Goal: Ask a question

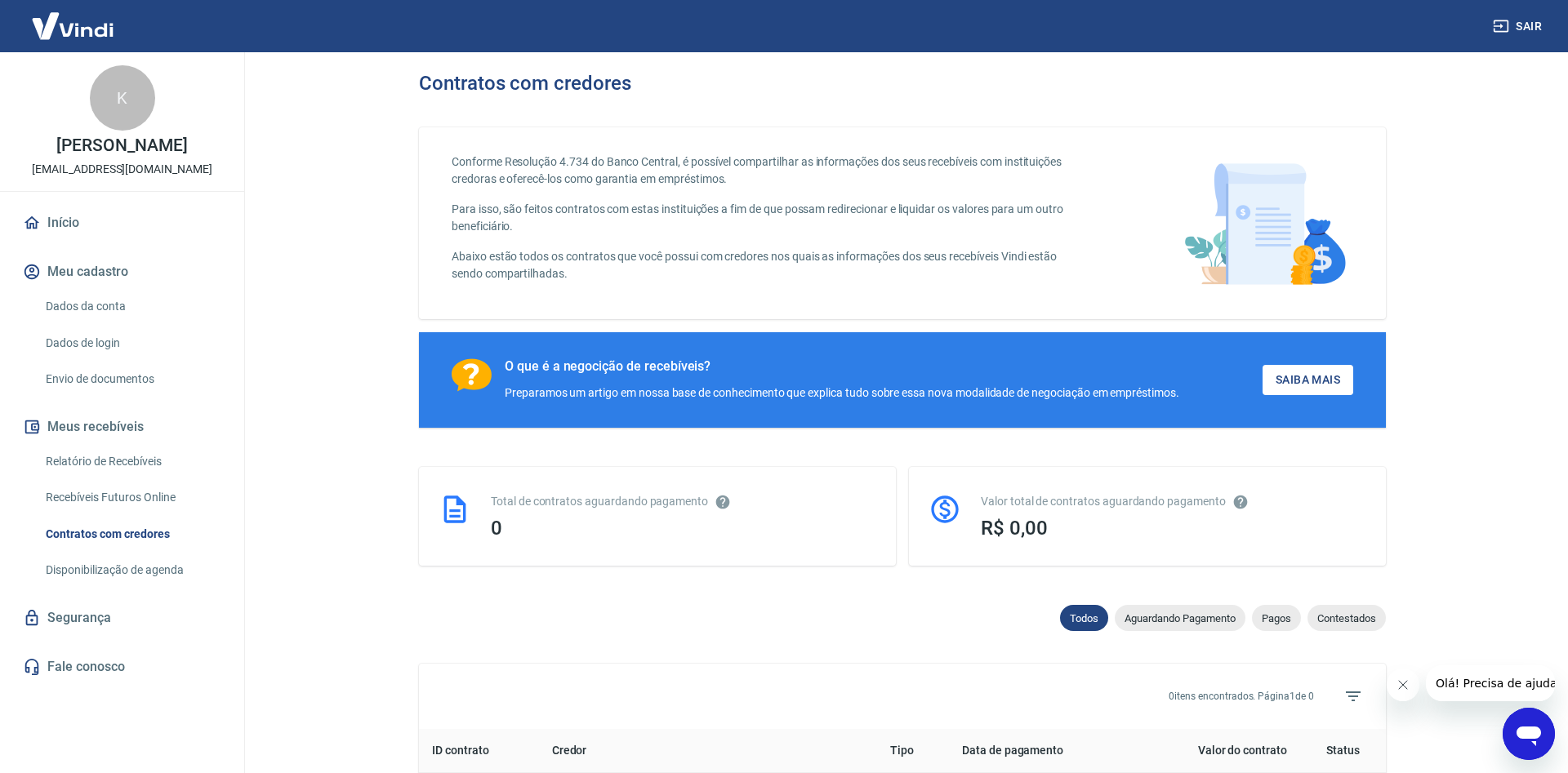
click at [1482, 687] on span "Olá! Precisa de ajuda?" at bounding box center [1497, 684] width 127 height 13
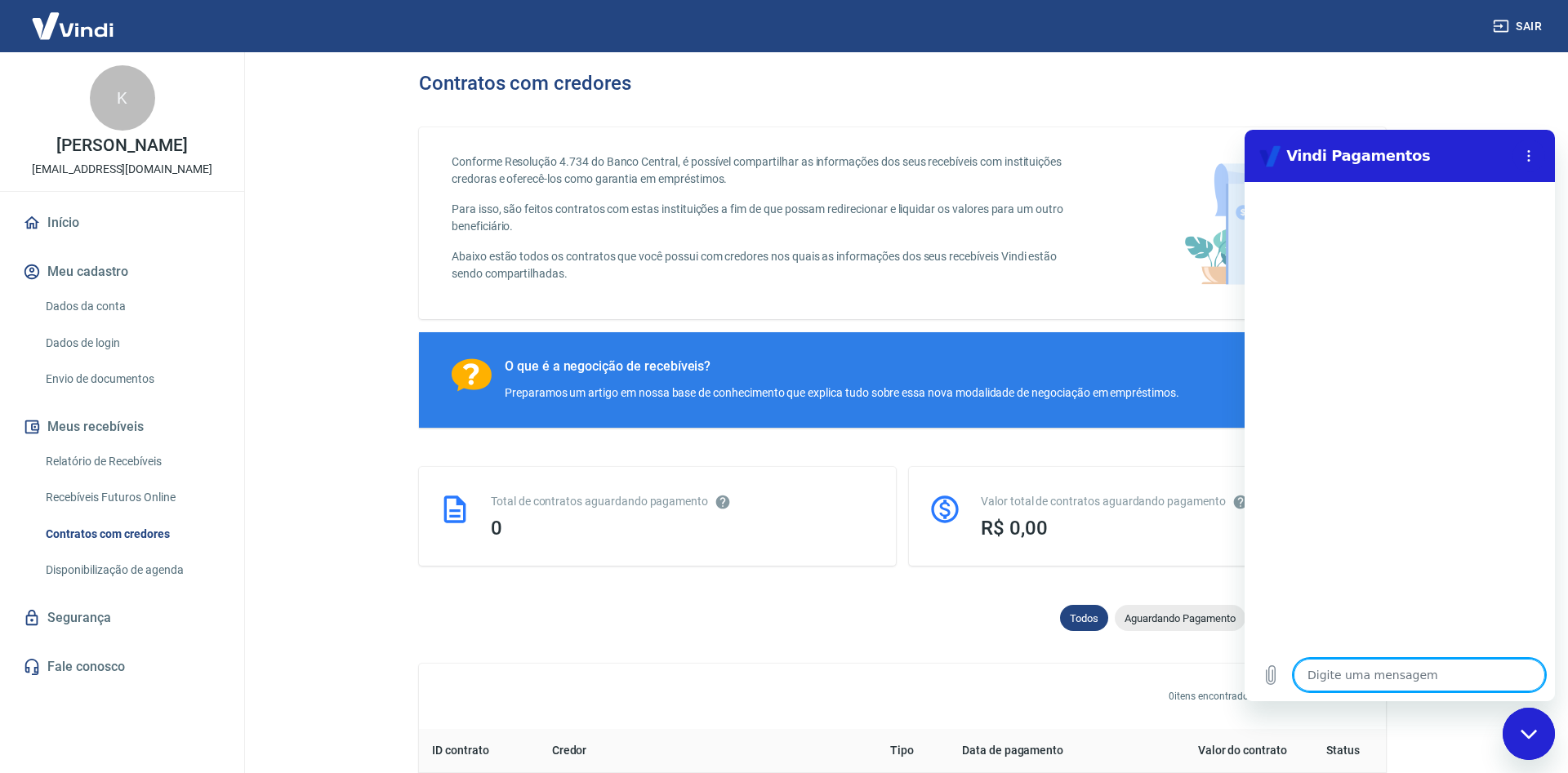
type textarea "o"
type textarea "x"
type textarea "ol"
type textarea "x"
type textarea "ola"
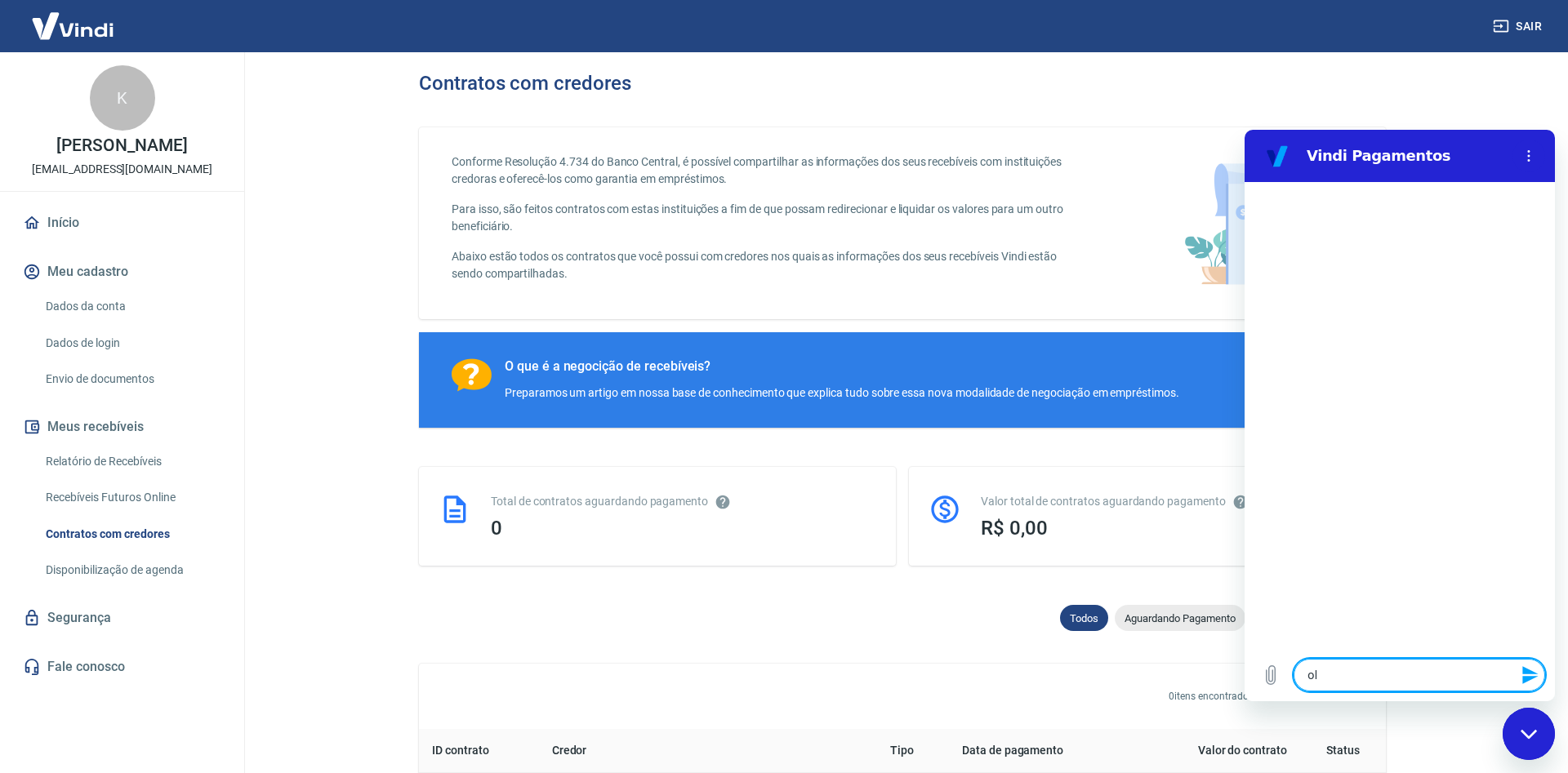
type textarea "x"
type textarea "s"
type textarea "x"
type textarea "so"
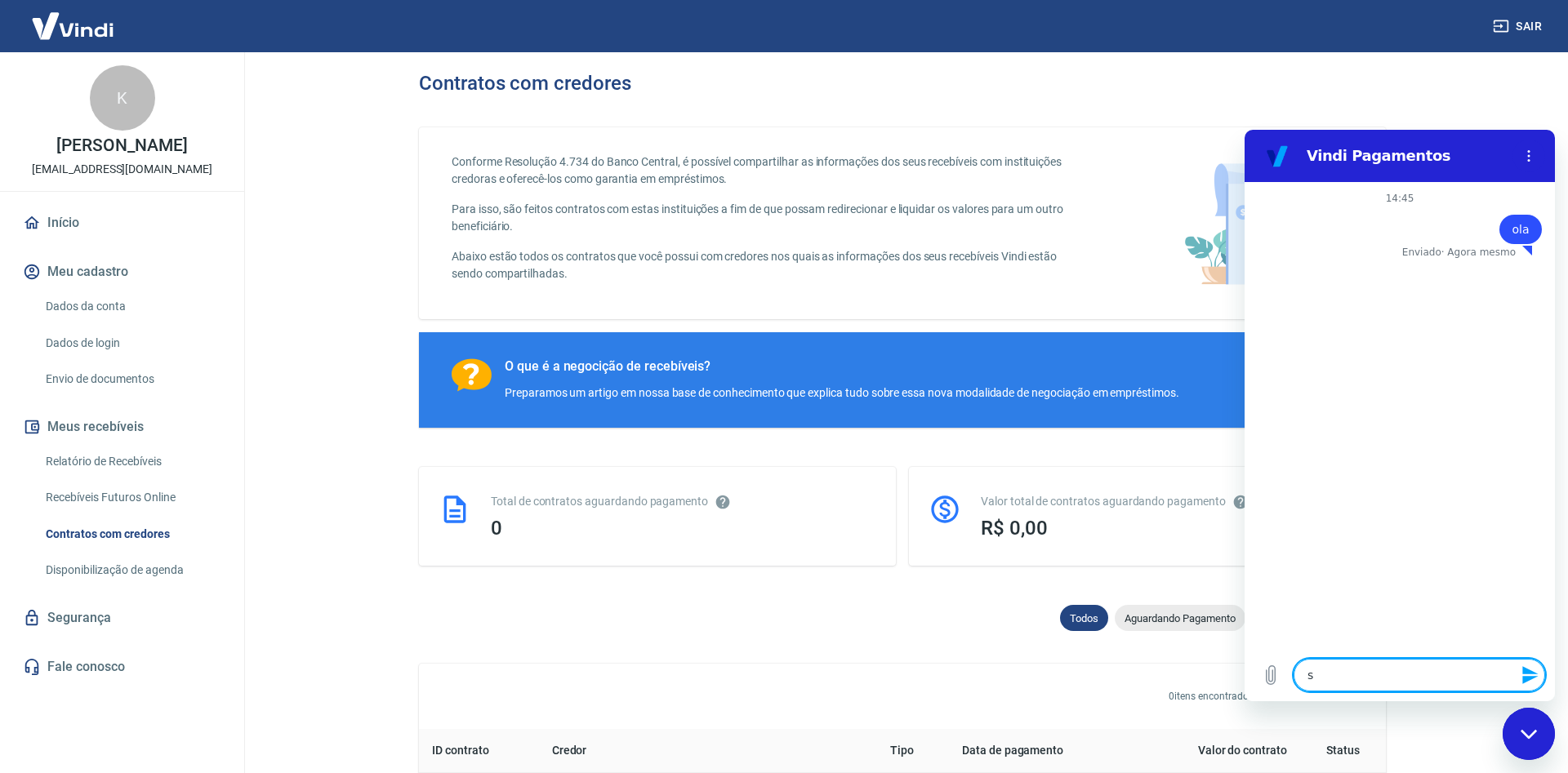
type textarea "x"
type textarea "son"
type textarea "x"
type textarea "so"
type textarea "x"
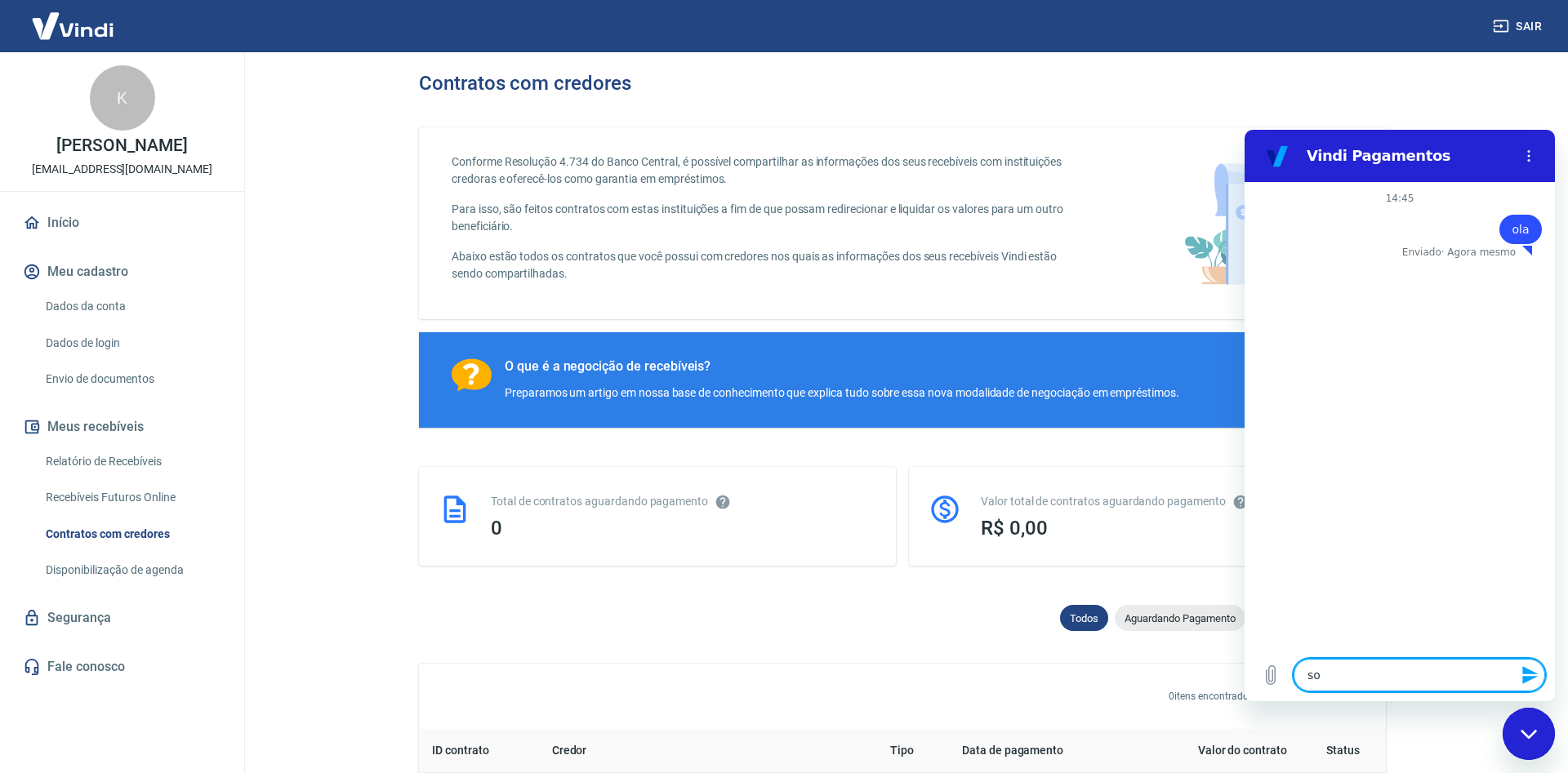
type textarea "sob"
type textarea "x"
type textarea "sobr"
type textarea "x"
type textarea "sobre"
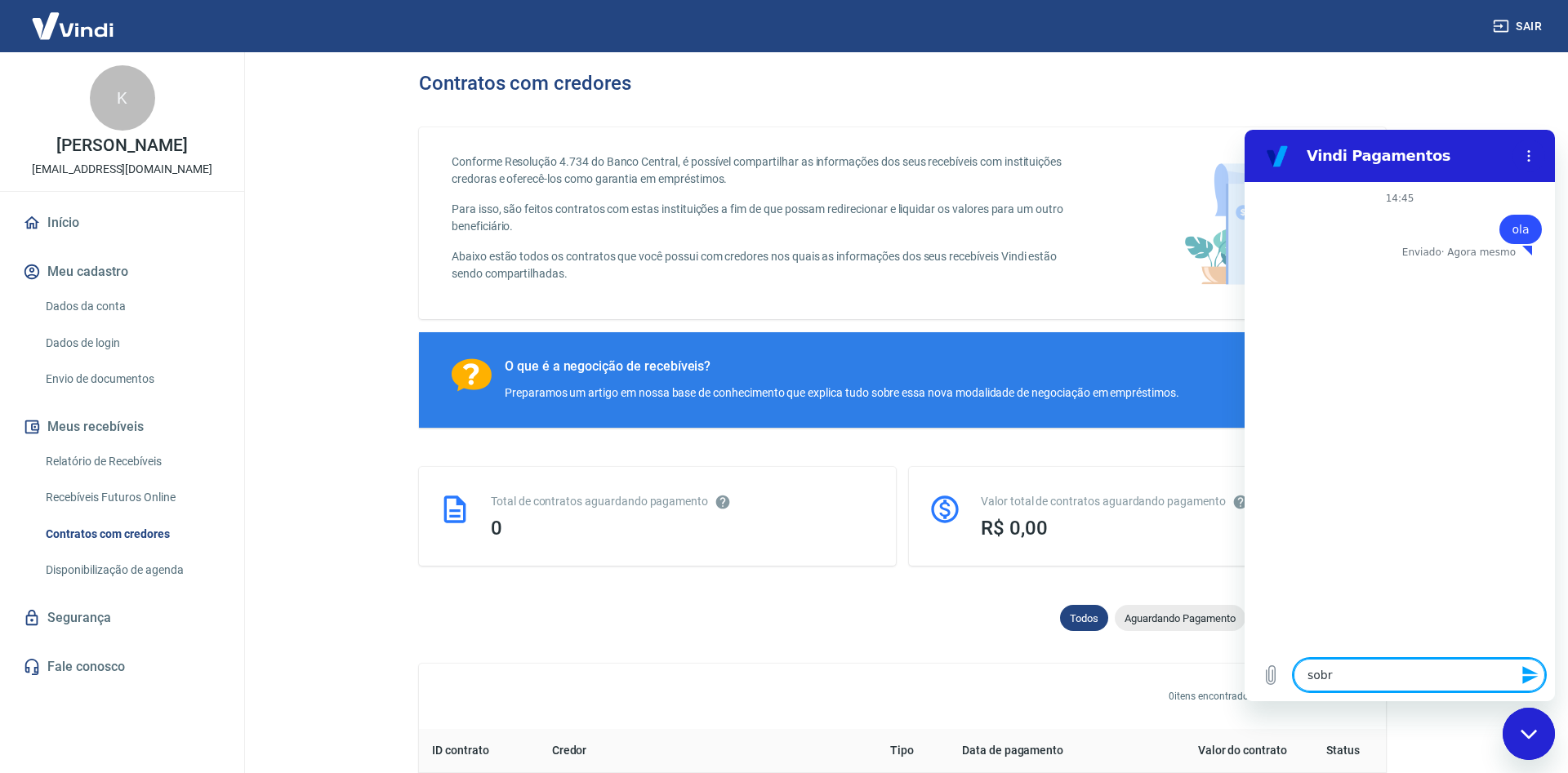
type textarea "x"
type textarea "sobre"
type textarea "x"
type textarea "sobre a"
type textarea "x"
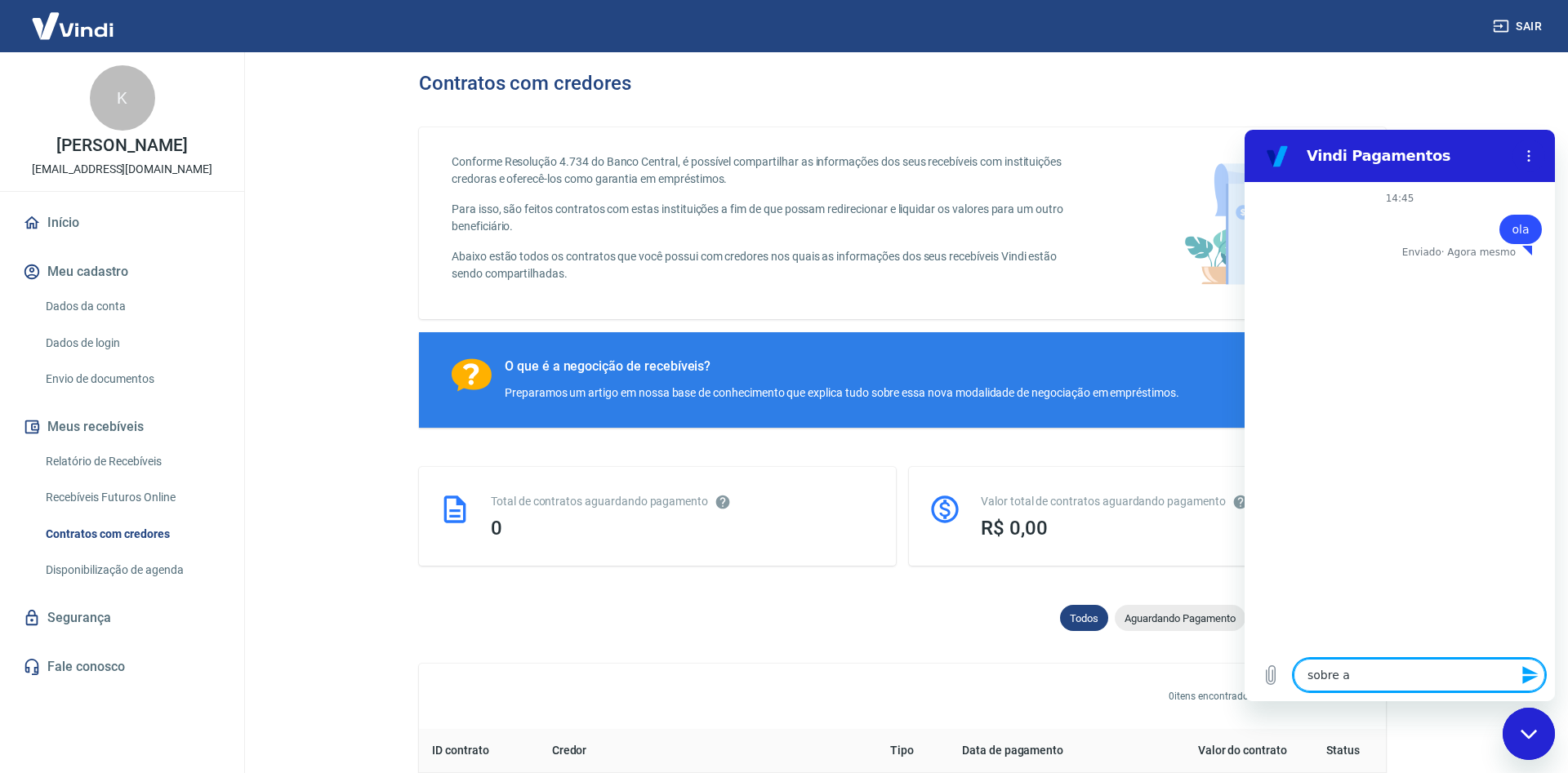
type textarea "sobre as"
type textarea "x"
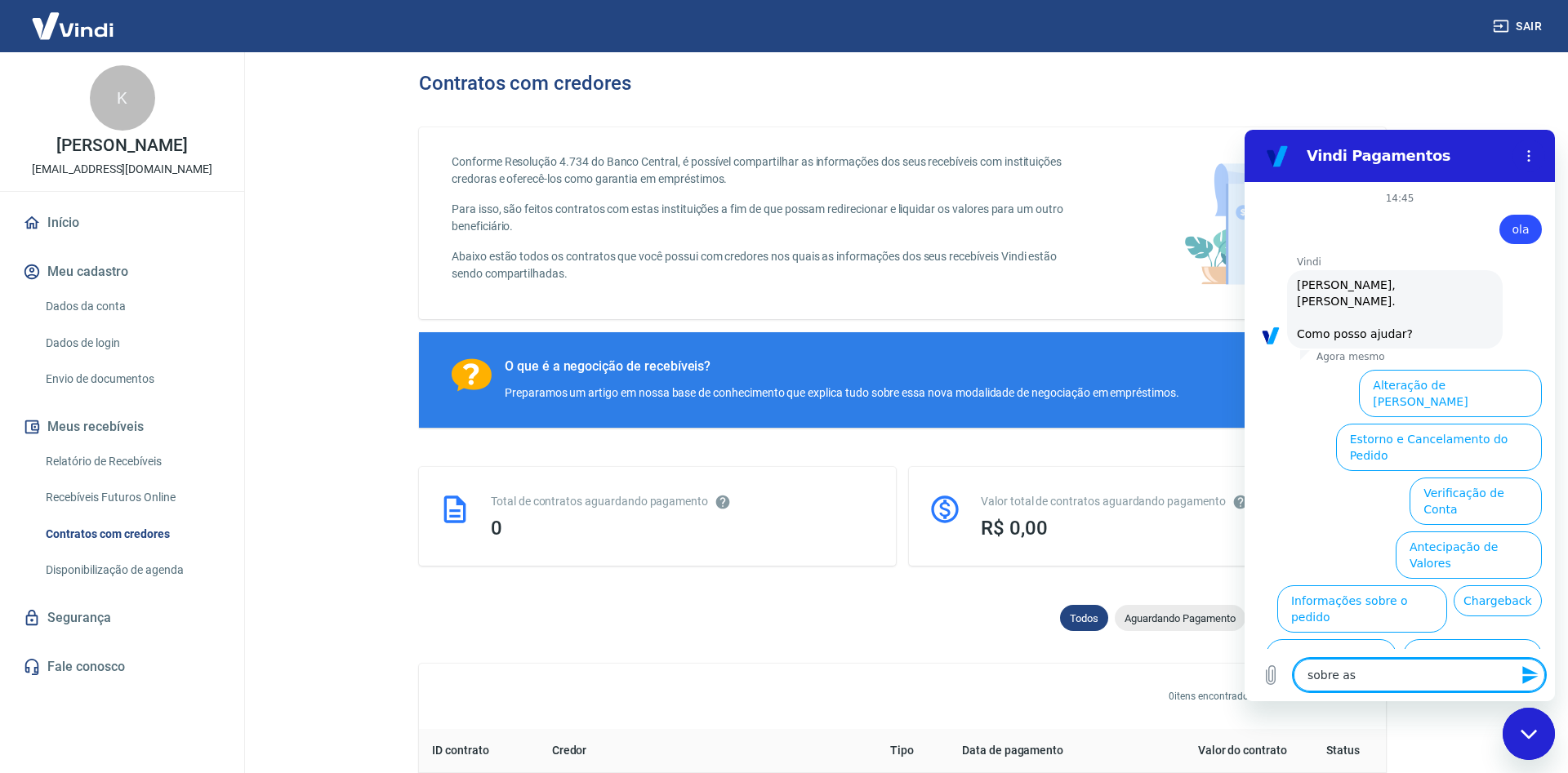
scroll to position [1, 0]
type textarea "sobre as"
type textarea "x"
type textarea "sobre as"
click at [1476, 637] on button "Taxas e Parcelamento" at bounding box center [1471, 660] width 139 height 47
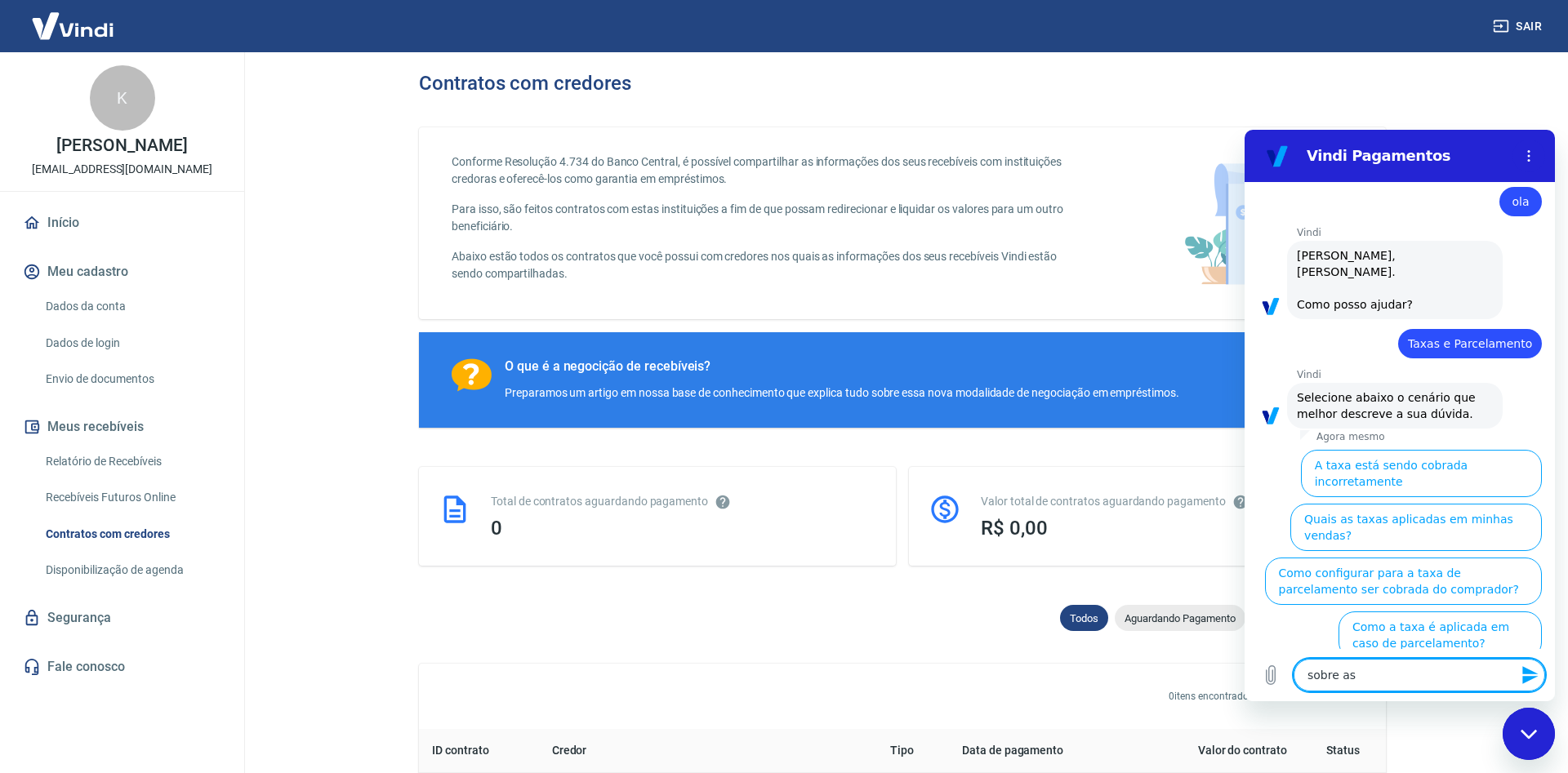
scroll to position [30, 0]
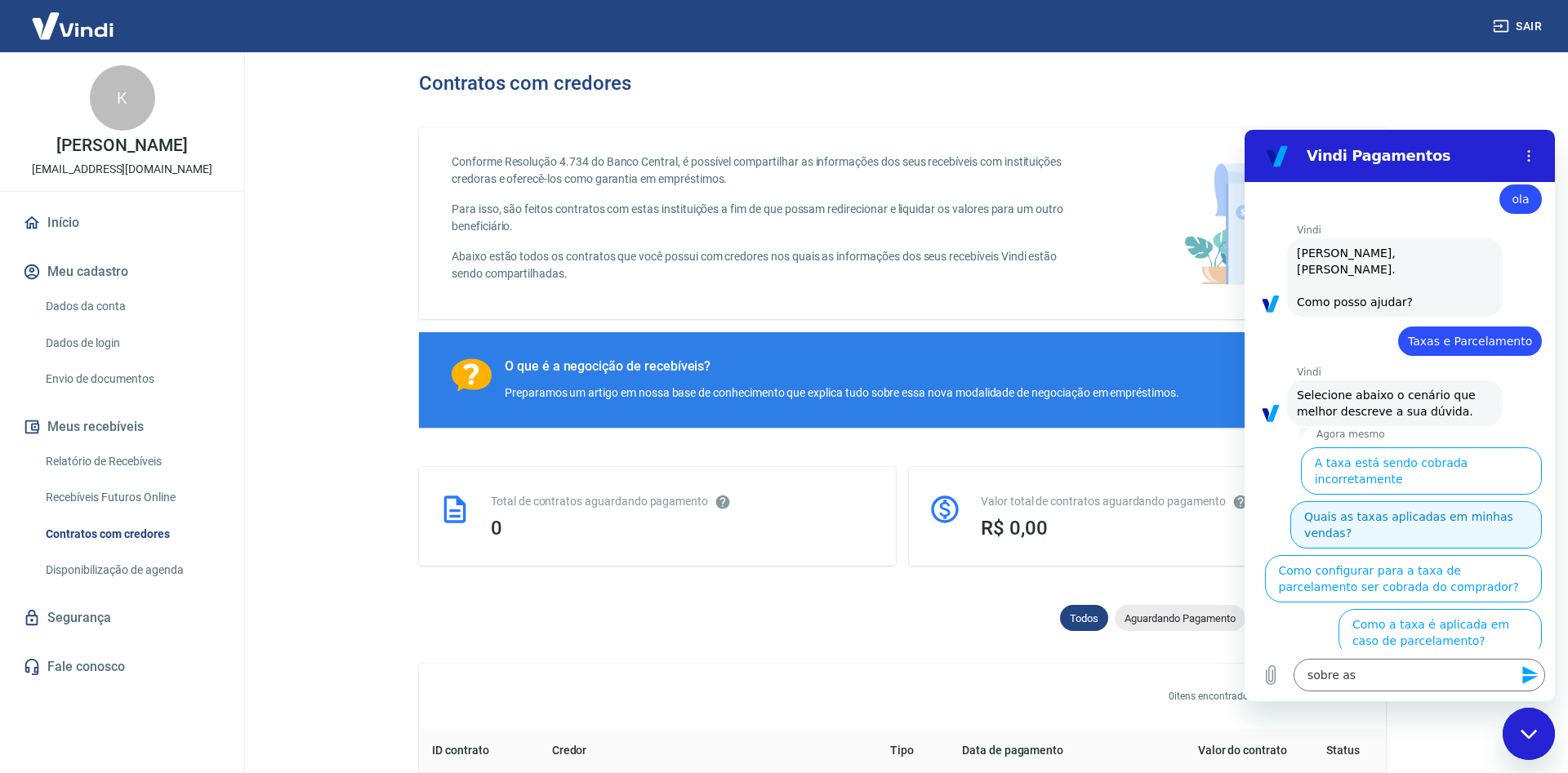
click at [1495, 501] on button "Quais as taxas aplicadas em minhas vendas?" at bounding box center [1415, 525] width 251 height 47
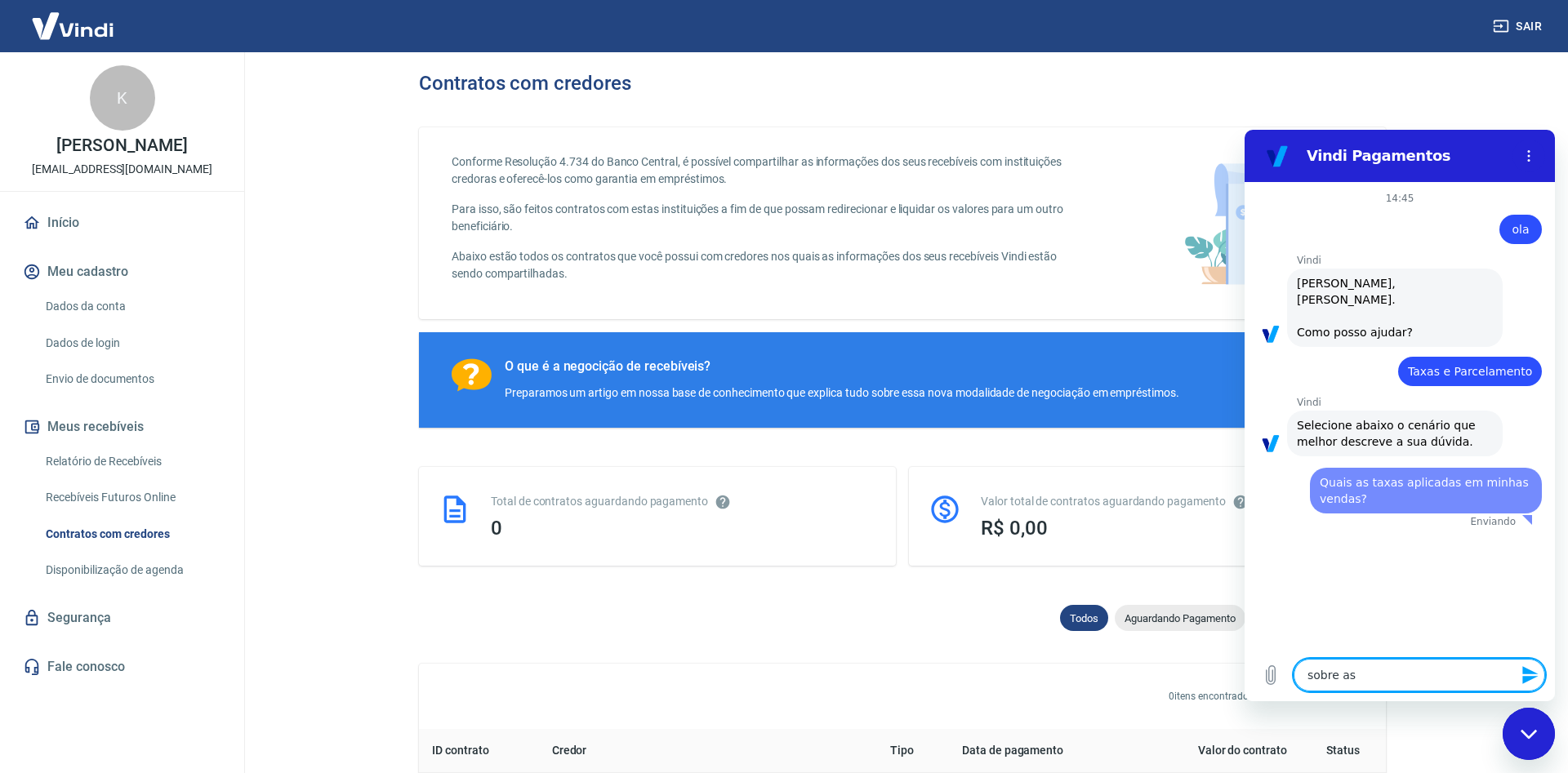
scroll to position [0, 0]
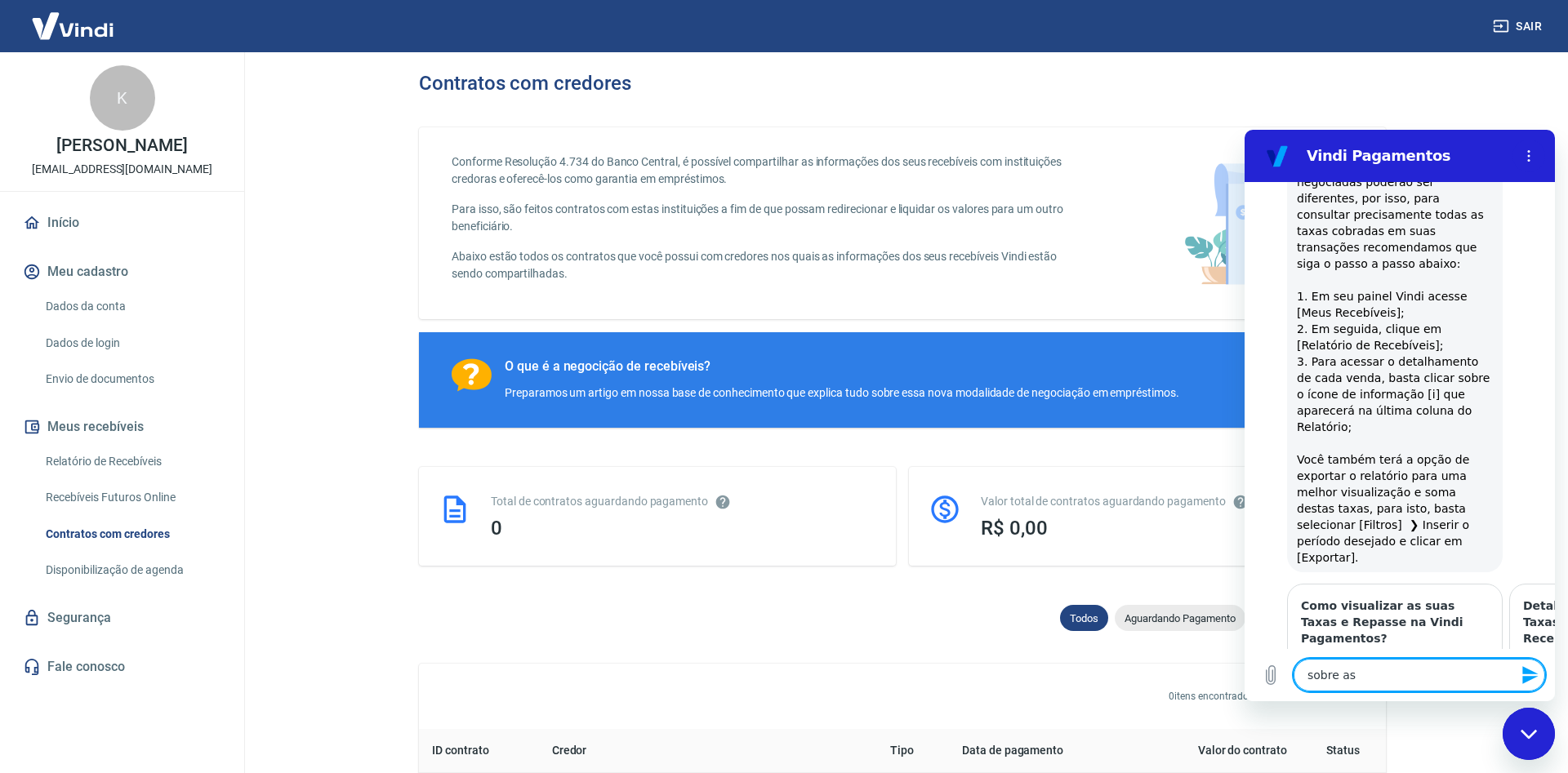
type textarea "x"
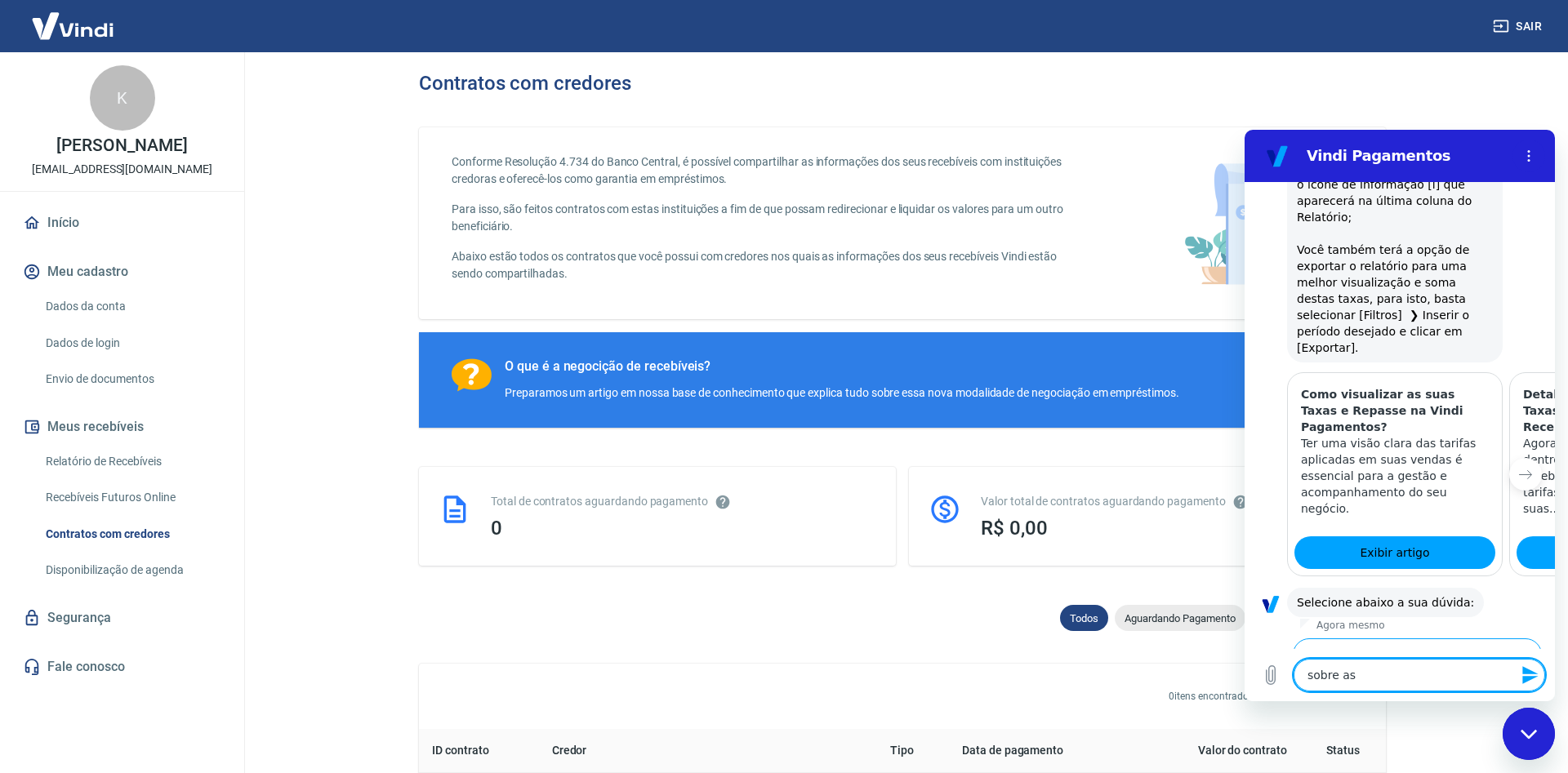
scroll to position [760, 0]
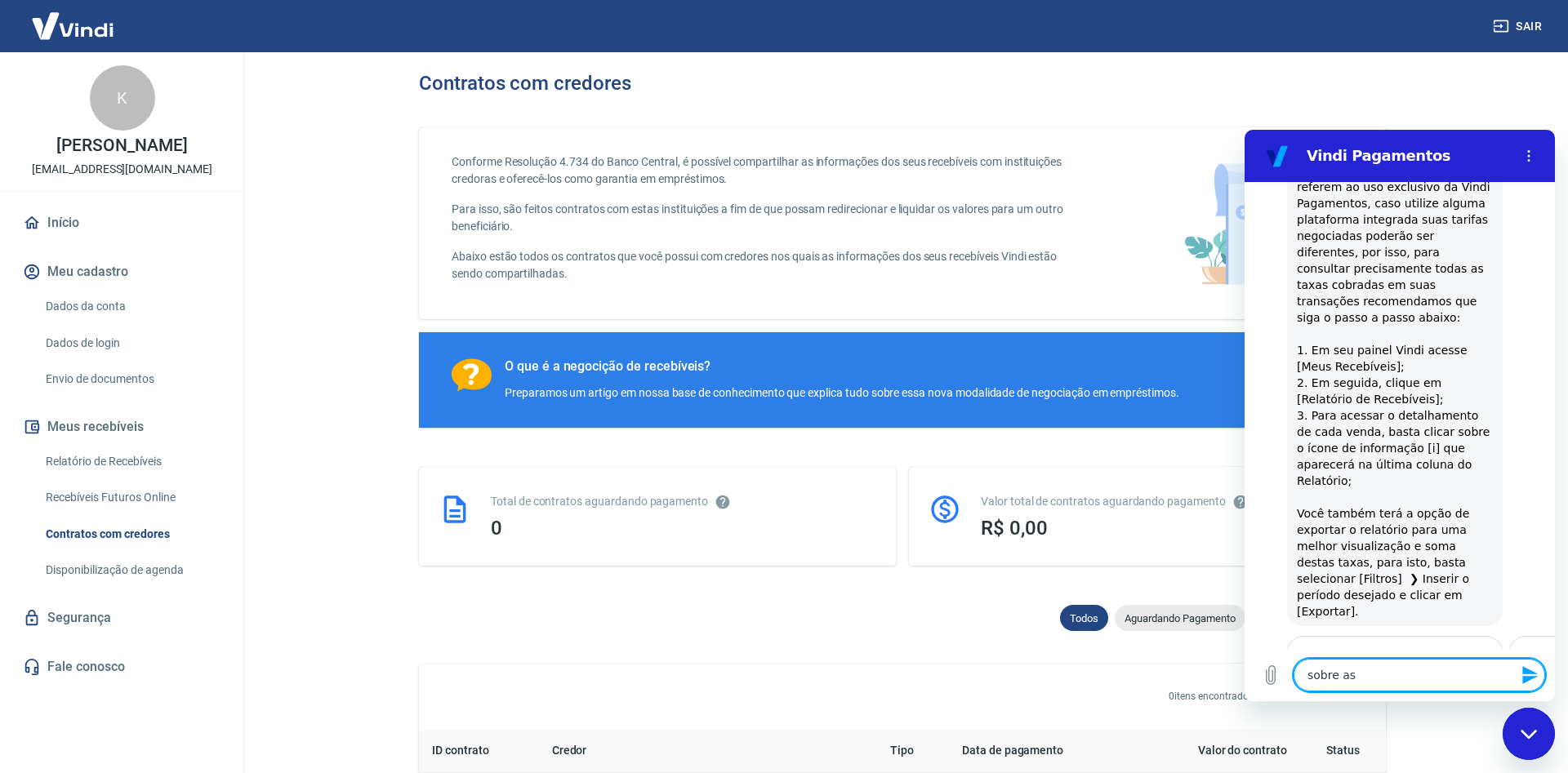
drag, startPoint x: 1549, startPoint y: 525, endPoint x: 2808, endPoint y: 547, distance: 1259.2
click at [1431, 103] on main "Contratos com credores Conforme Resolução 4.734 do Banco Central, é possível co…" at bounding box center [902, 412] width 1331 height 721
